Goal: Use online tool/utility: Utilize a website feature to perform a specific function

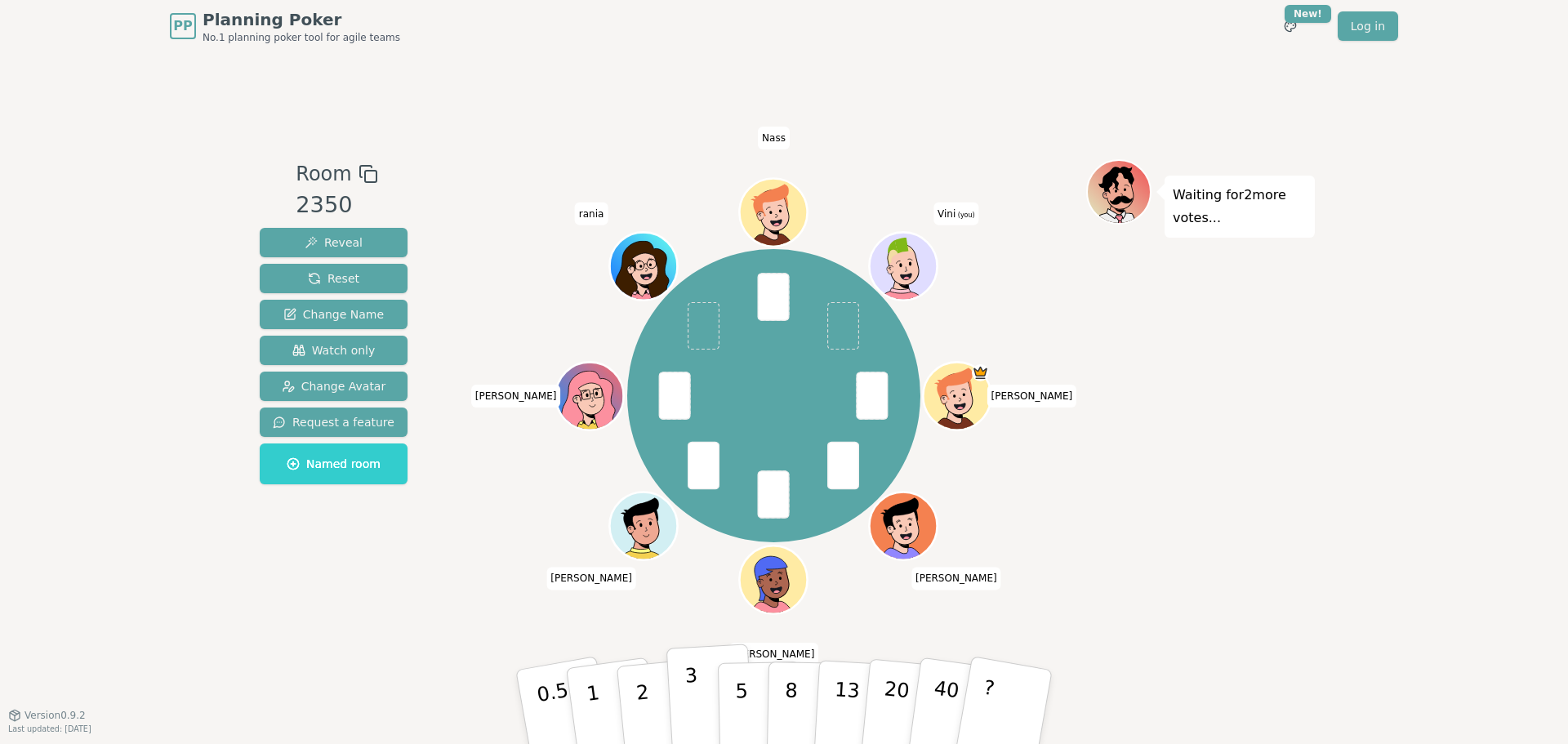
click at [696, 683] on button "3" at bounding box center [711, 708] width 89 height 127
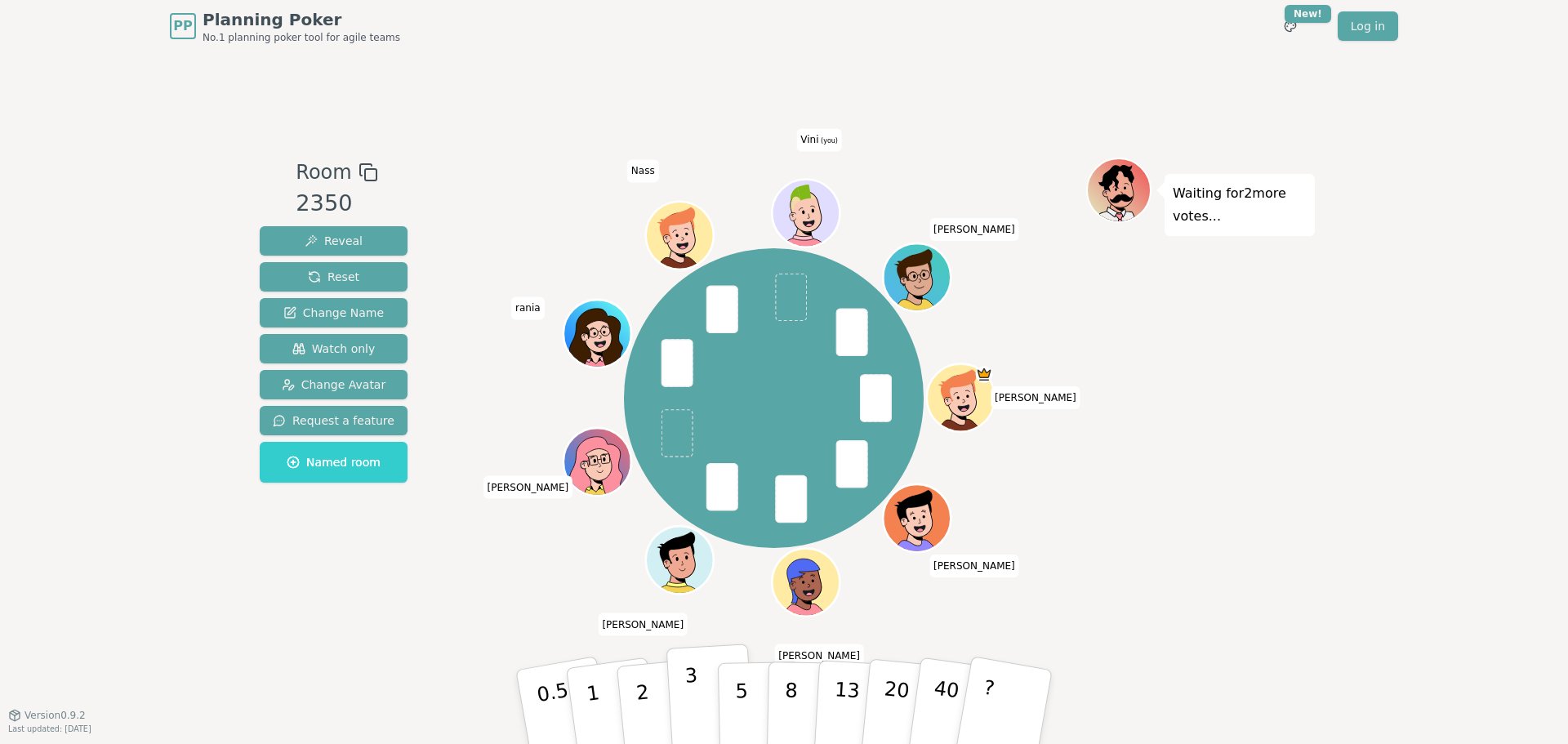
click at [699, 703] on button "3" at bounding box center [711, 708] width 89 height 127
click at [600, 703] on button "1" at bounding box center [612, 707] width 97 height 132
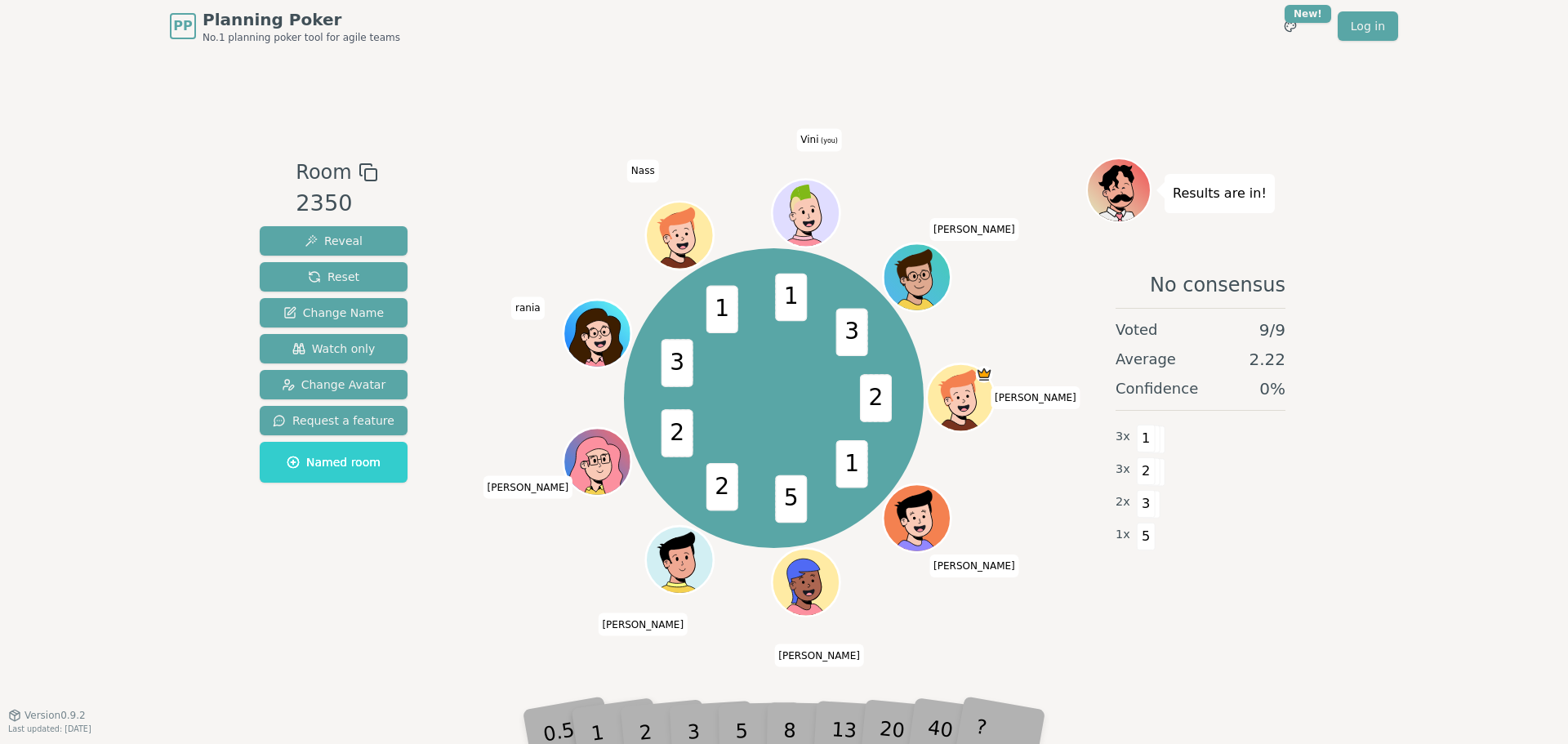
click at [630, 721] on div "1" at bounding box center [613, 707] width 56 height 63
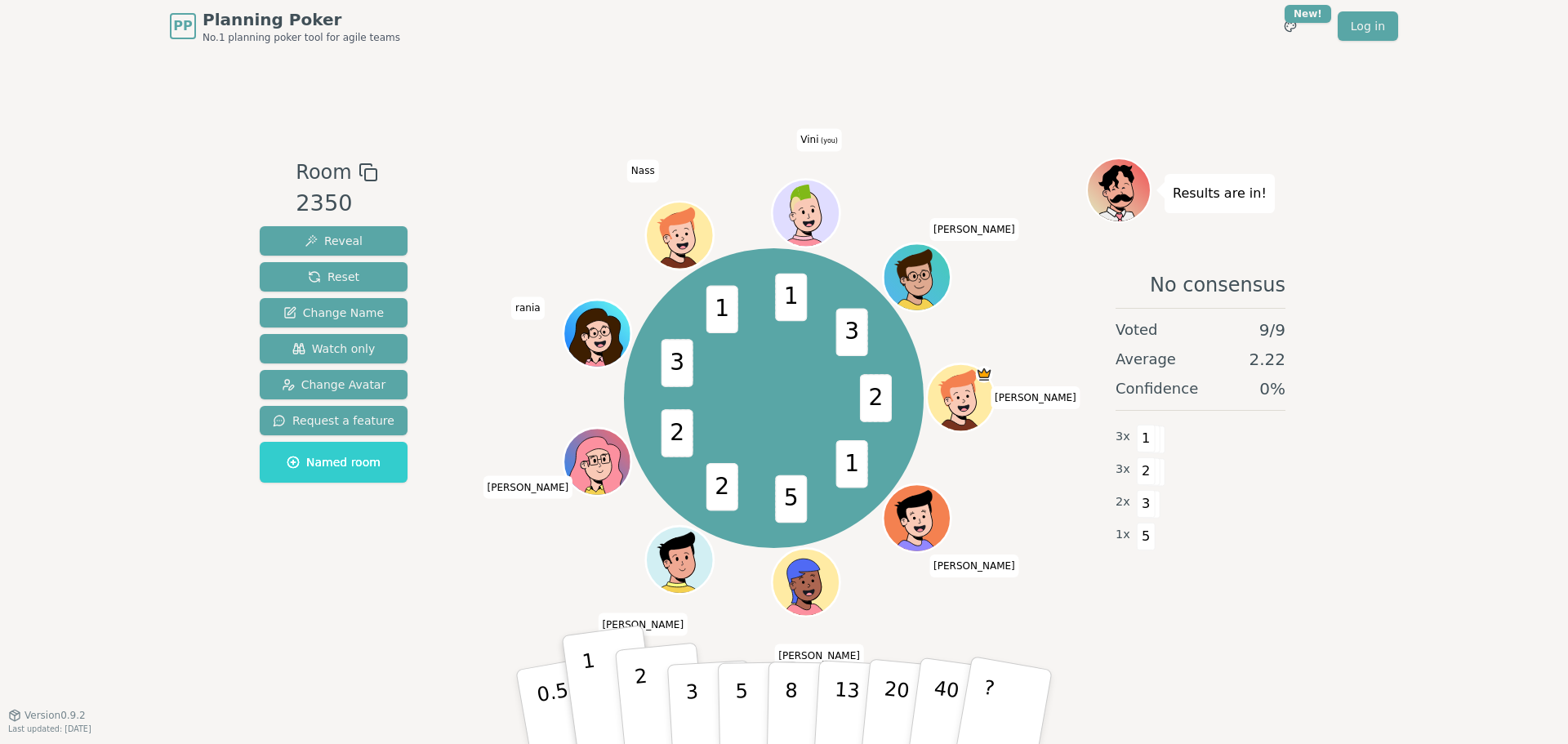
click at [656, 700] on button "2" at bounding box center [662, 708] width 93 height 130
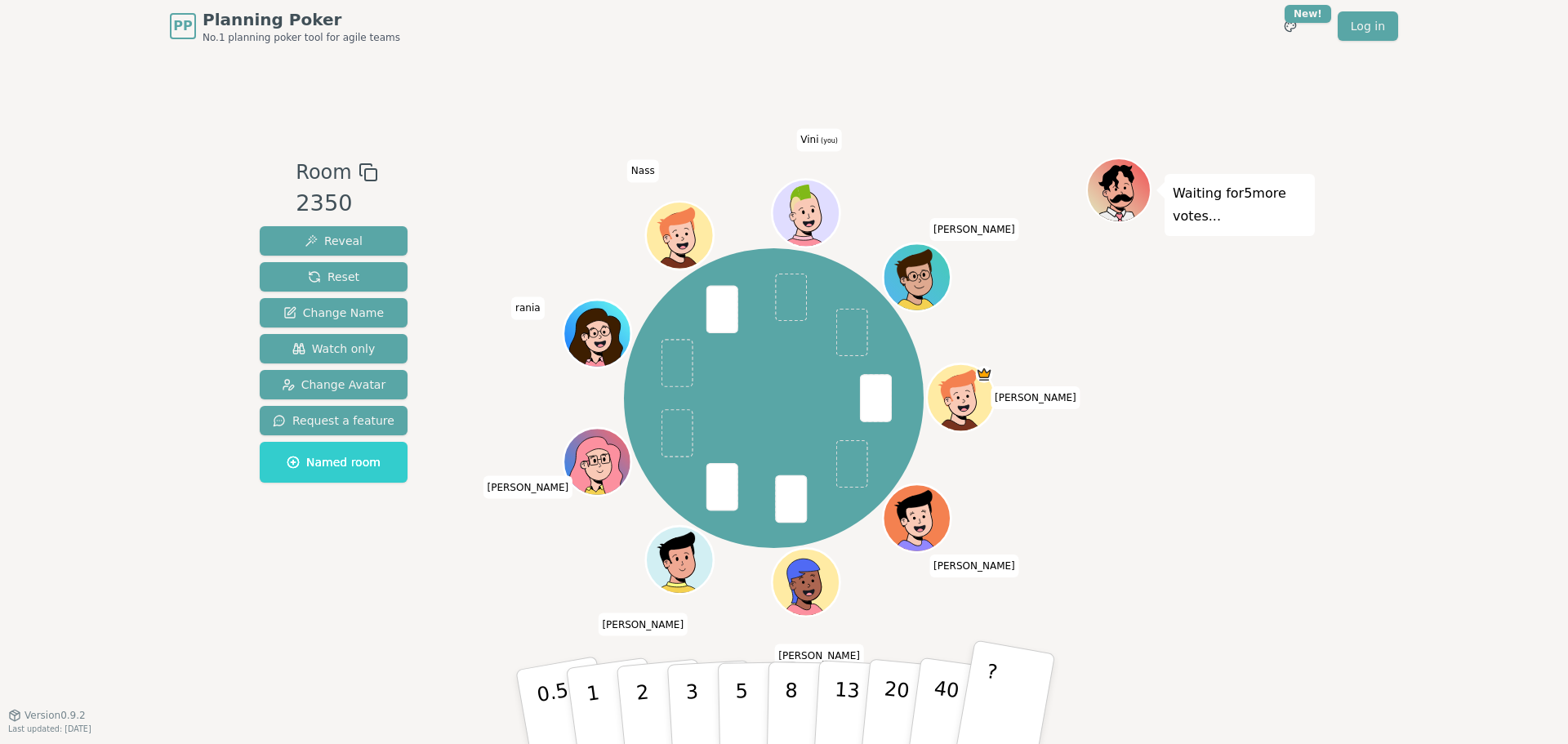
click at [998, 694] on button "?" at bounding box center [1004, 707] width 102 height 135
click at [1016, 698] on button "?" at bounding box center [1004, 707] width 102 height 135
click at [1000, 686] on button "?" at bounding box center [1004, 707] width 102 height 135
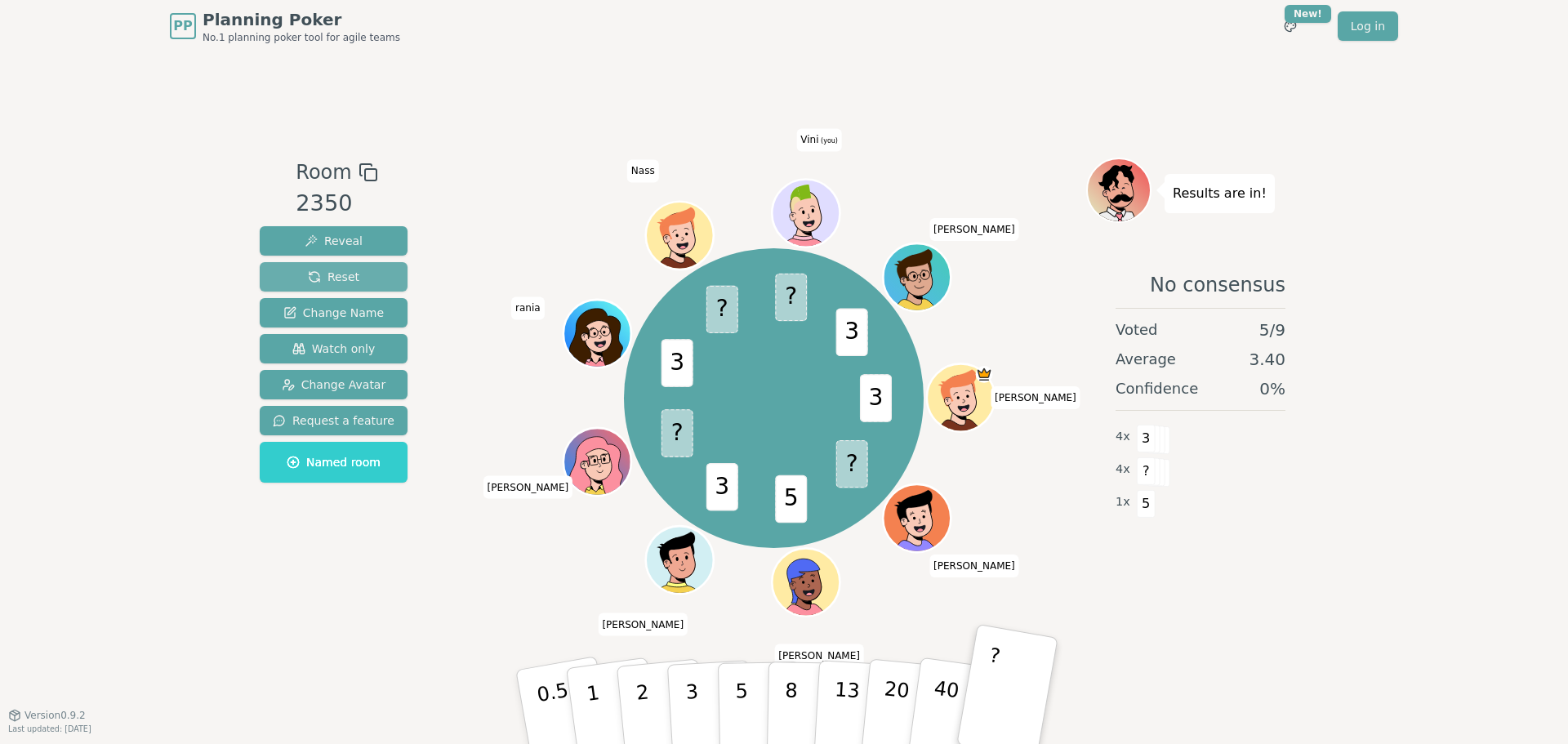
click at [349, 272] on span "Reset" at bounding box center [333, 277] width 51 height 16
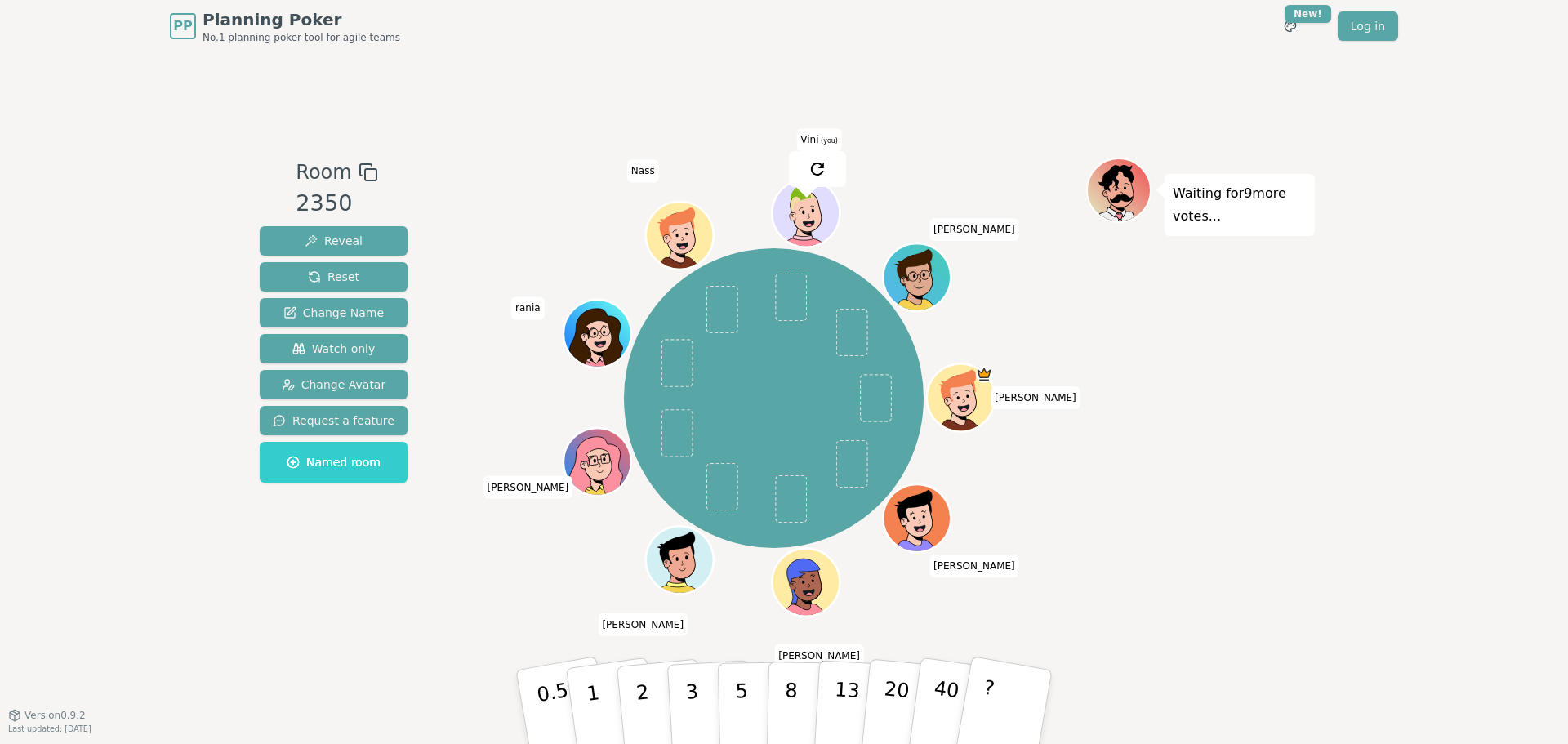
click at [1089, 637] on div "Room 2350 Reveal Reset Change Name Watch only Change Avatar Request a feature N…" at bounding box center [784, 383] width 1062 height 662
click at [638, 689] on p "2" at bounding box center [644, 710] width 21 height 89
